Goal: Task Accomplishment & Management: Use online tool/utility

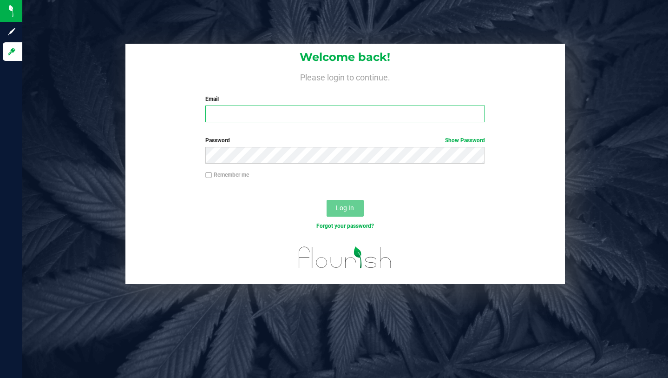
click at [278, 116] on input "Email" at bounding box center [344, 114] width 279 height 17
type input "[PERSON_NAME][EMAIL_ADDRESS][DOMAIN_NAME]"
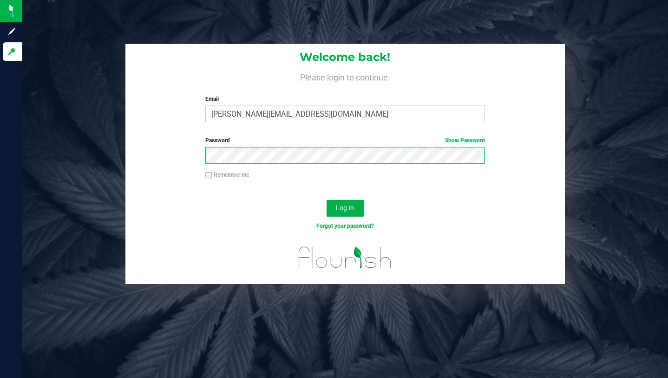
click at [327, 200] on button "Log In" at bounding box center [345, 208] width 37 height 17
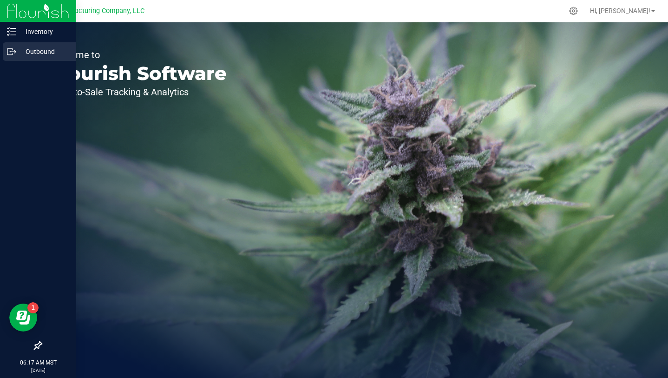
click at [15, 55] on icon at bounding box center [11, 51] width 9 height 9
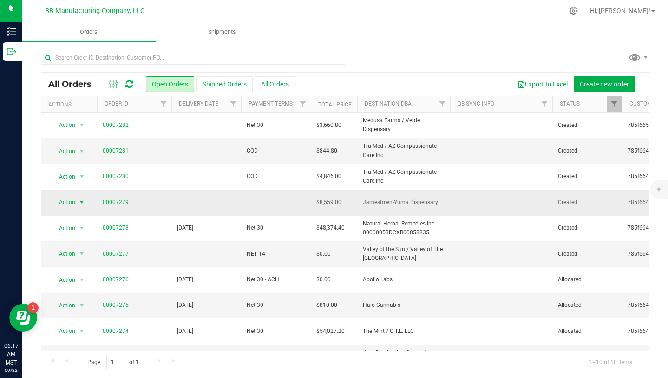
click at [83, 201] on span "select" at bounding box center [81, 201] width 7 height 7
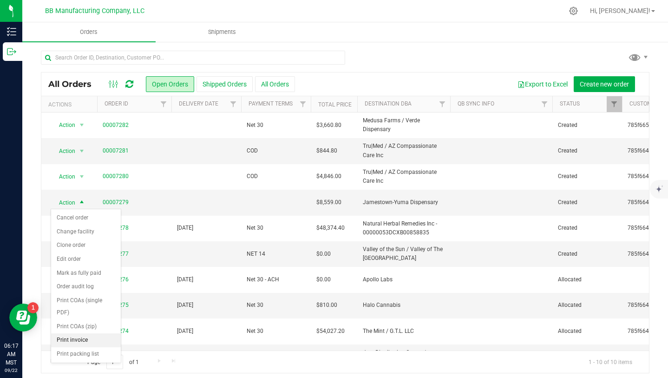
click at [78, 340] on li "Print invoice" at bounding box center [86, 340] width 70 height 14
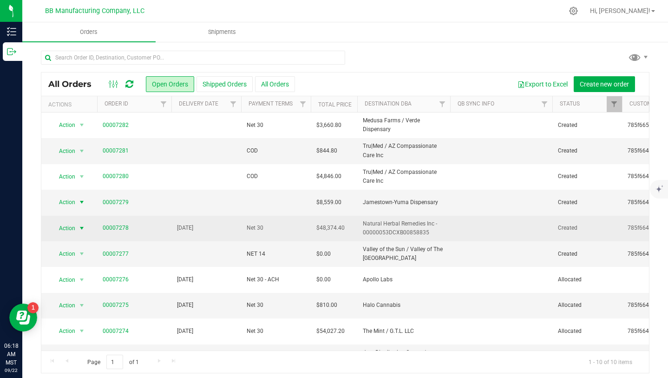
click at [81, 226] on span "select" at bounding box center [81, 228] width 7 height 7
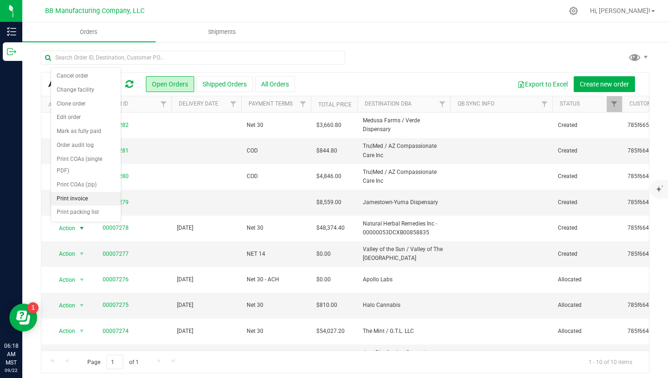
click at [81, 196] on li "Print invoice" at bounding box center [86, 199] width 70 height 14
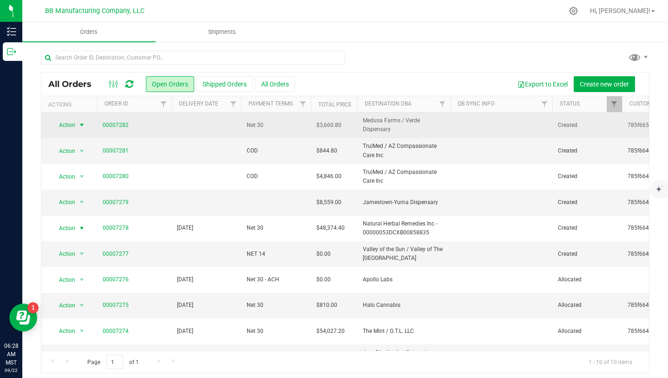
click at [73, 126] on span "Action" at bounding box center [63, 125] width 25 height 13
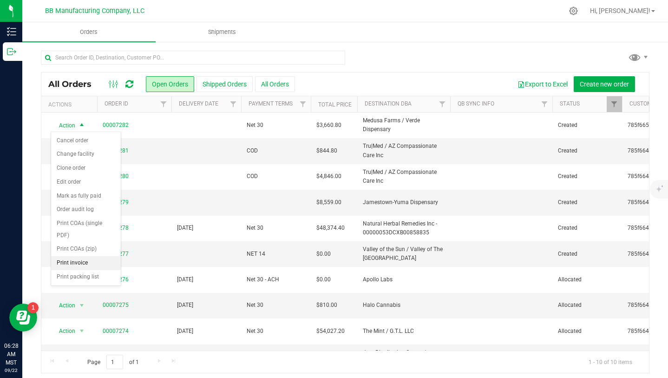
click at [83, 264] on li "Print invoice" at bounding box center [86, 263] width 70 height 14
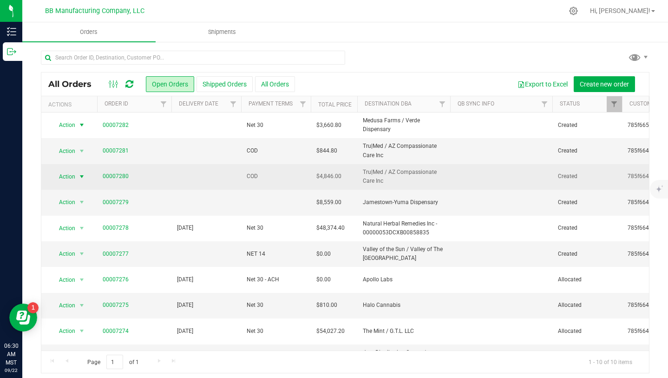
click at [82, 177] on span "select" at bounding box center [81, 176] width 7 height 7
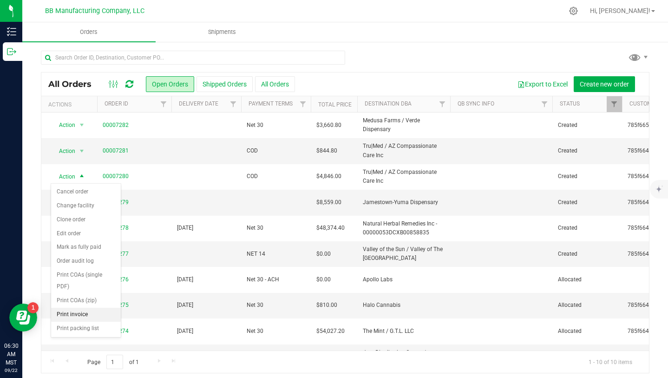
click at [79, 311] on li "Print invoice" at bounding box center [86, 315] width 70 height 14
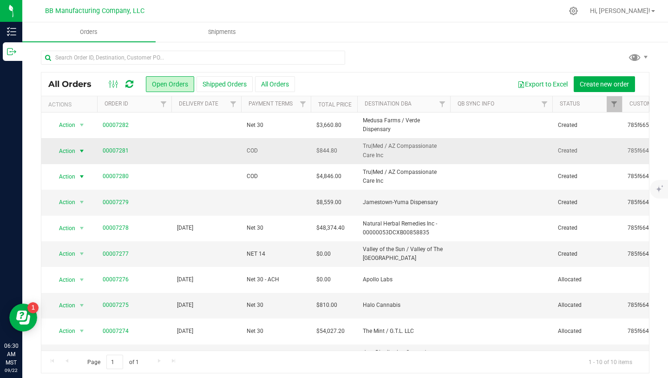
click at [79, 150] on span "select" at bounding box center [81, 150] width 7 height 7
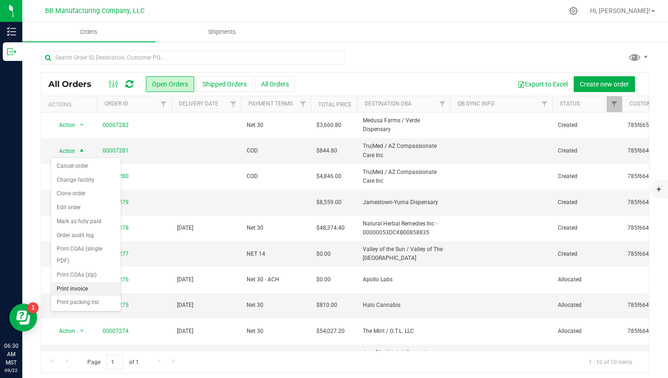
click at [77, 288] on li "Print invoice" at bounding box center [86, 289] width 70 height 14
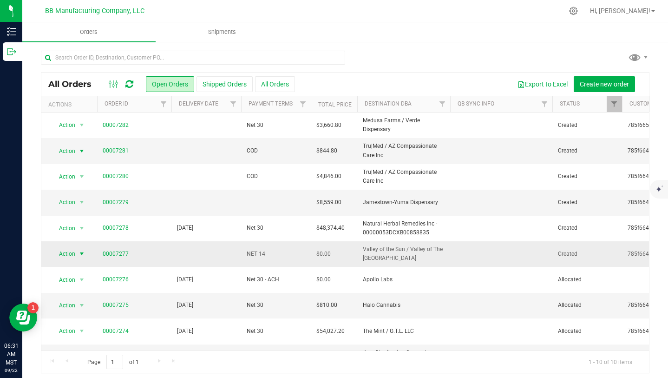
click at [79, 253] on span "select" at bounding box center [81, 253] width 7 height 7
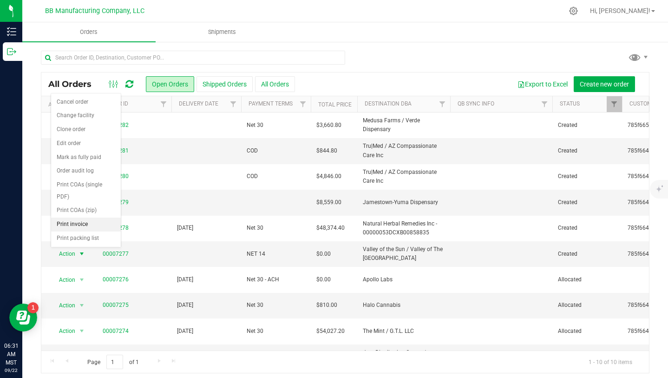
click at [79, 225] on li "Print invoice" at bounding box center [86, 225] width 70 height 14
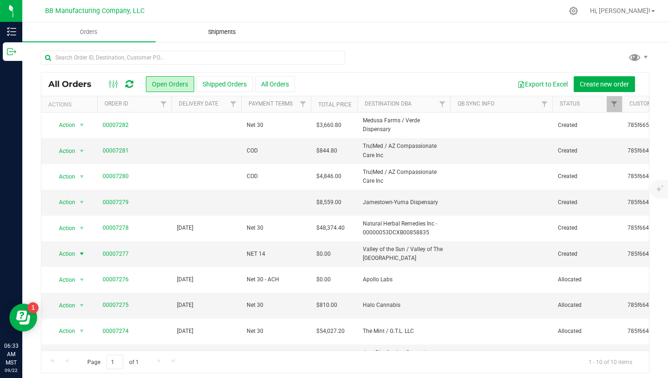
click at [225, 34] on span "Shipments" at bounding box center [222, 32] width 53 height 8
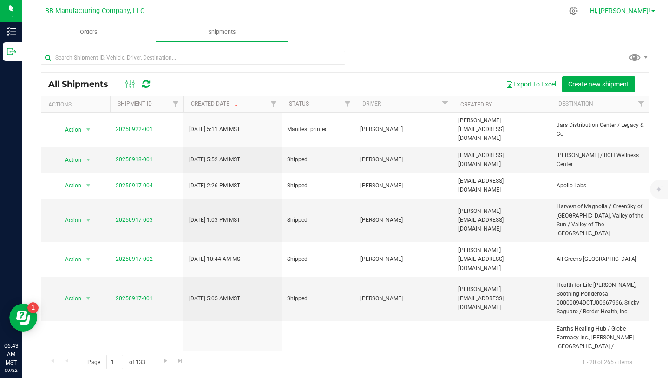
click at [629, 8] on span "Hi, [PERSON_NAME]!" at bounding box center [620, 10] width 60 height 7
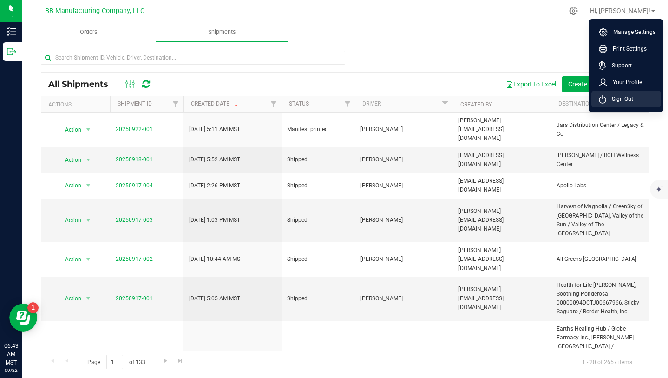
click at [618, 97] on span "Sign Out" at bounding box center [620, 98] width 27 height 9
